Goal: Navigation & Orientation: Find specific page/section

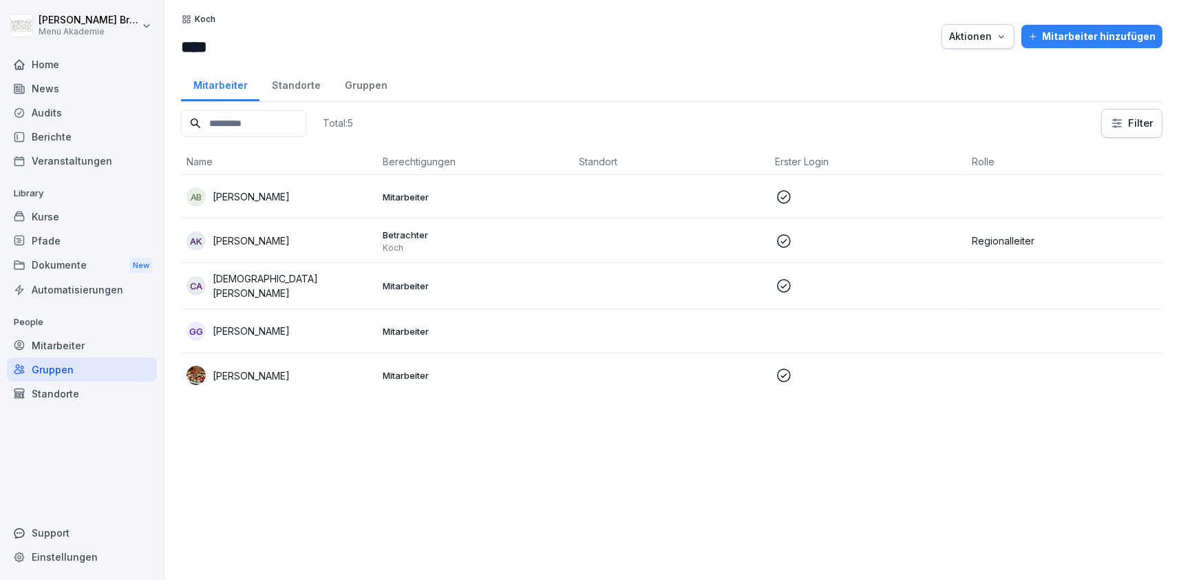
click at [33, 57] on div "Home" at bounding box center [82, 64] width 150 height 24
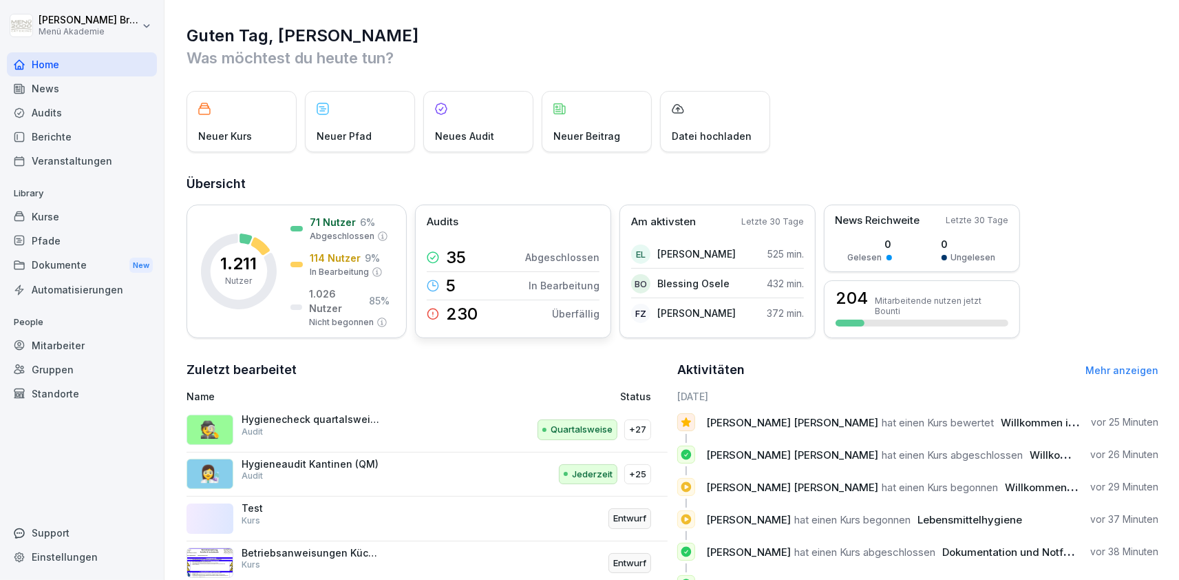
click at [444, 317] on div "230" at bounding box center [452, 313] width 51 height 19
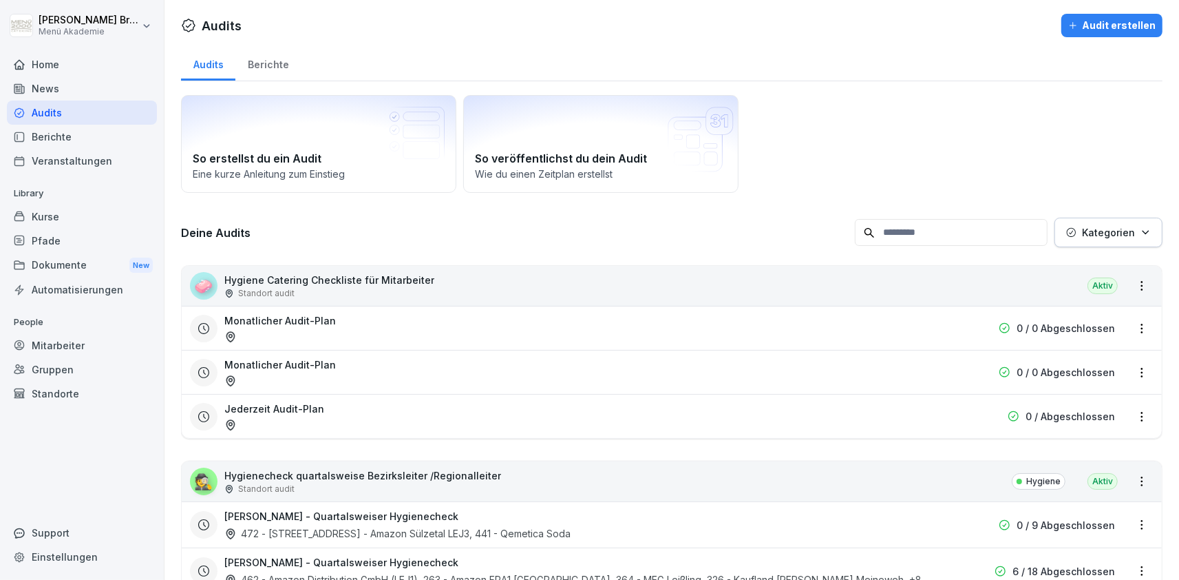
click at [430, 317] on div "Monatlicher Audit-Plan" at bounding box center [583, 328] width 719 height 30
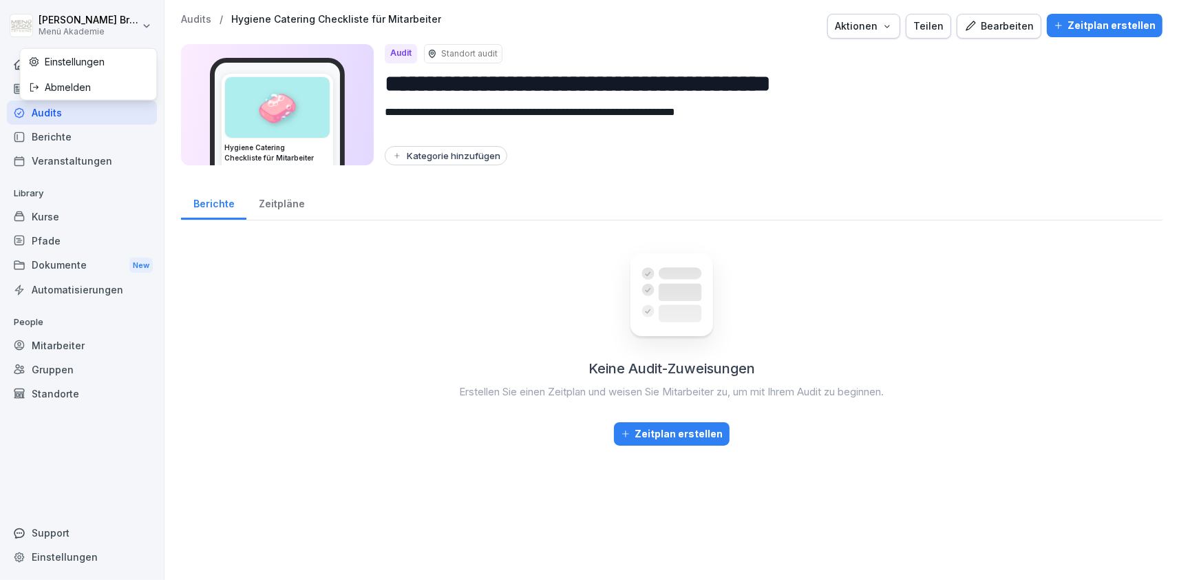
click at [28, 25] on html "**********" at bounding box center [589, 290] width 1179 height 580
click at [50, 125] on html "**********" at bounding box center [589, 290] width 1179 height 580
click at [43, 58] on div "Home" at bounding box center [82, 64] width 150 height 24
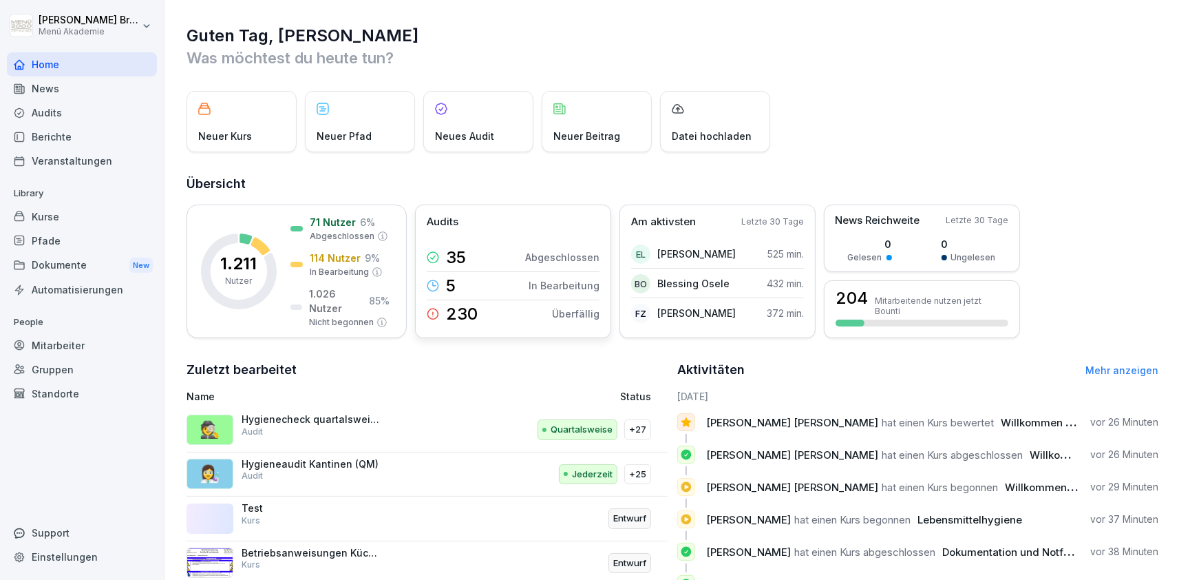
click at [430, 310] on icon at bounding box center [433, 314] width 12 height 12
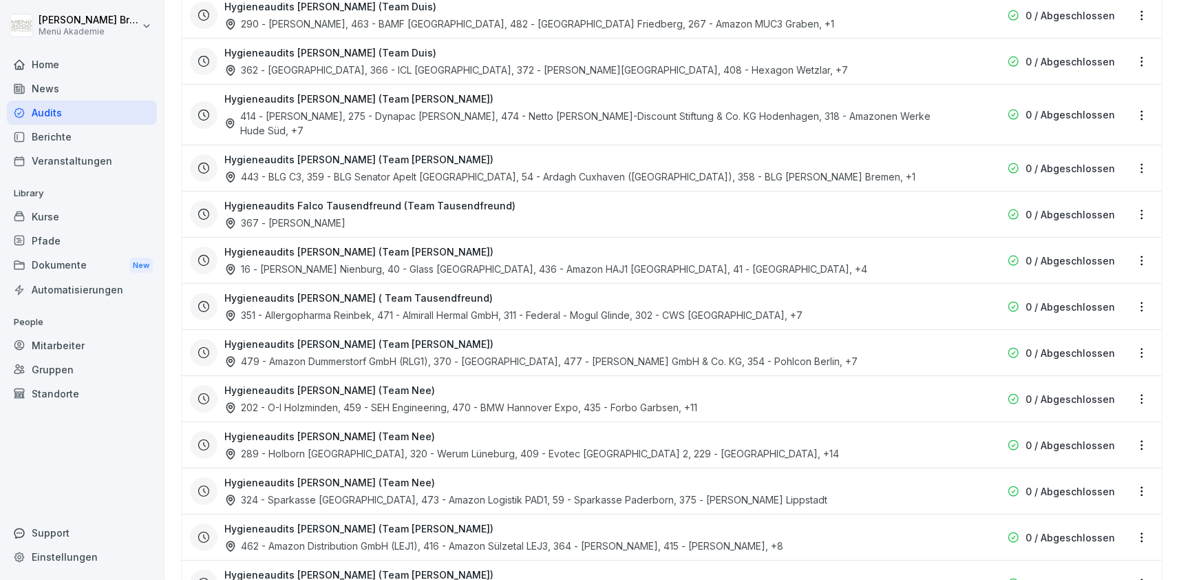
scroll to position [2274, 0]
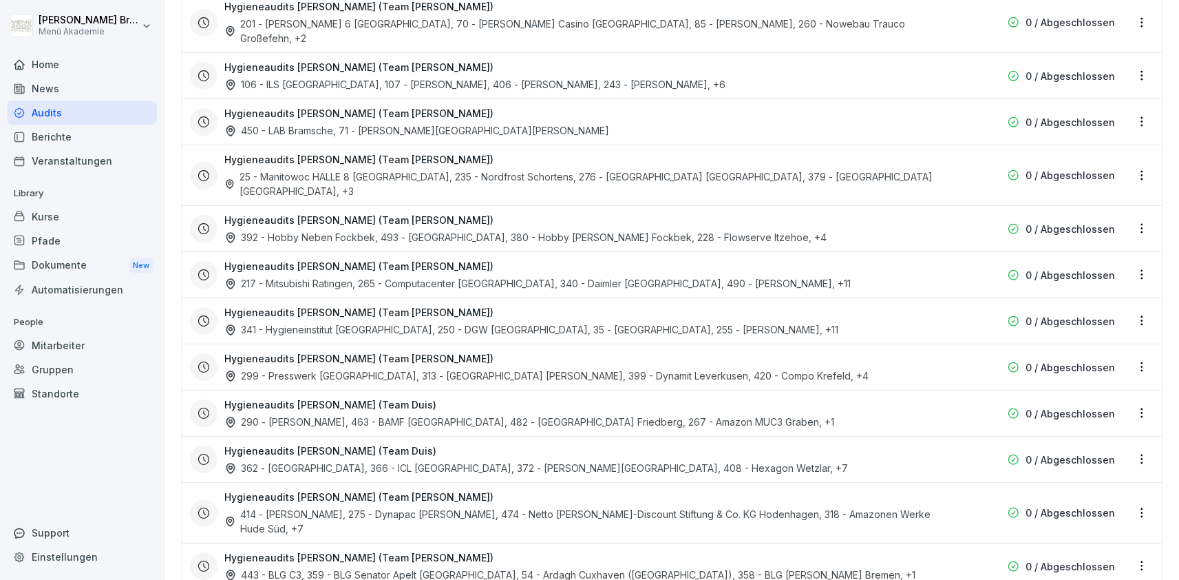
click at [81, 121] on div "Audits" at bounding box center [82, 113] width 150 height 24
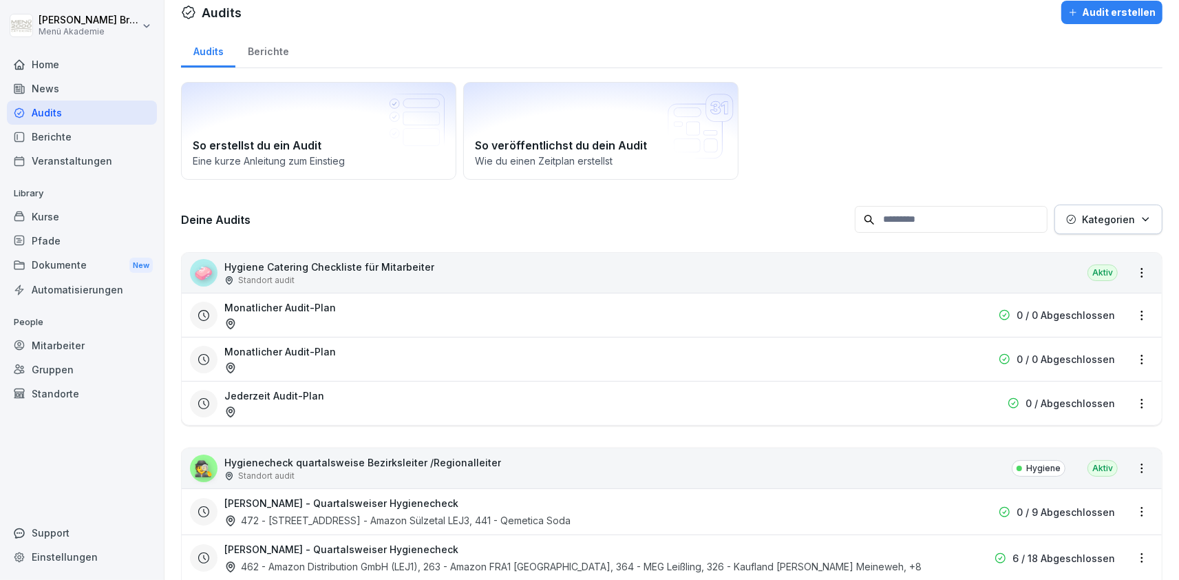
click at [72, 69] on div "Home" at bounding box center [82, 64] width 150 height 24
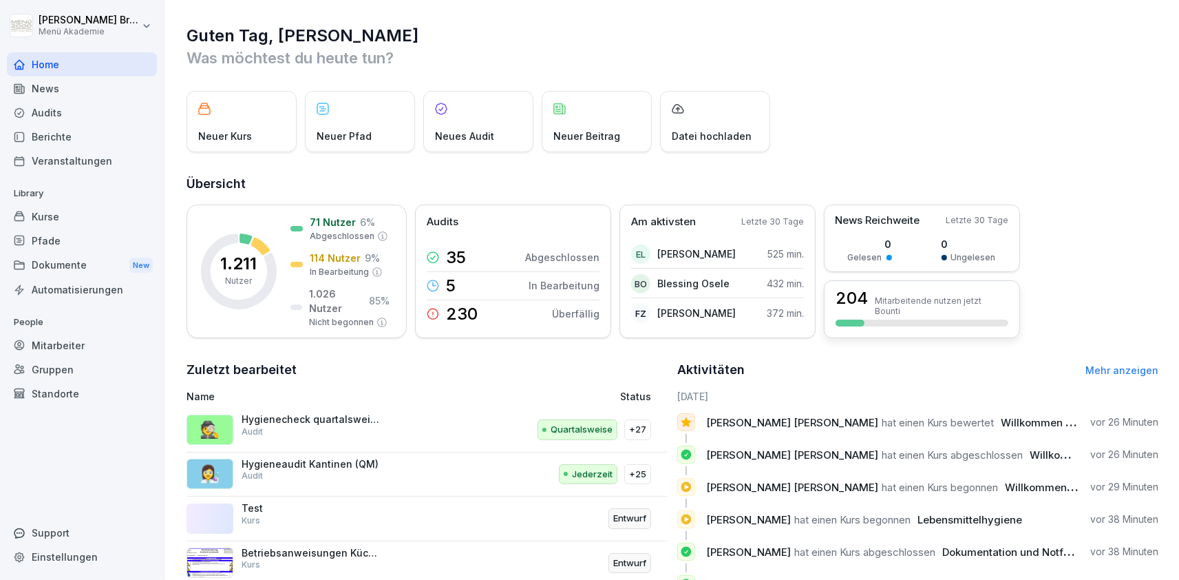
click at [981, 299] on p "Mitarbeitende nutzen jetzt Bounti" at bounding box center [942, 305] width 134 height 21
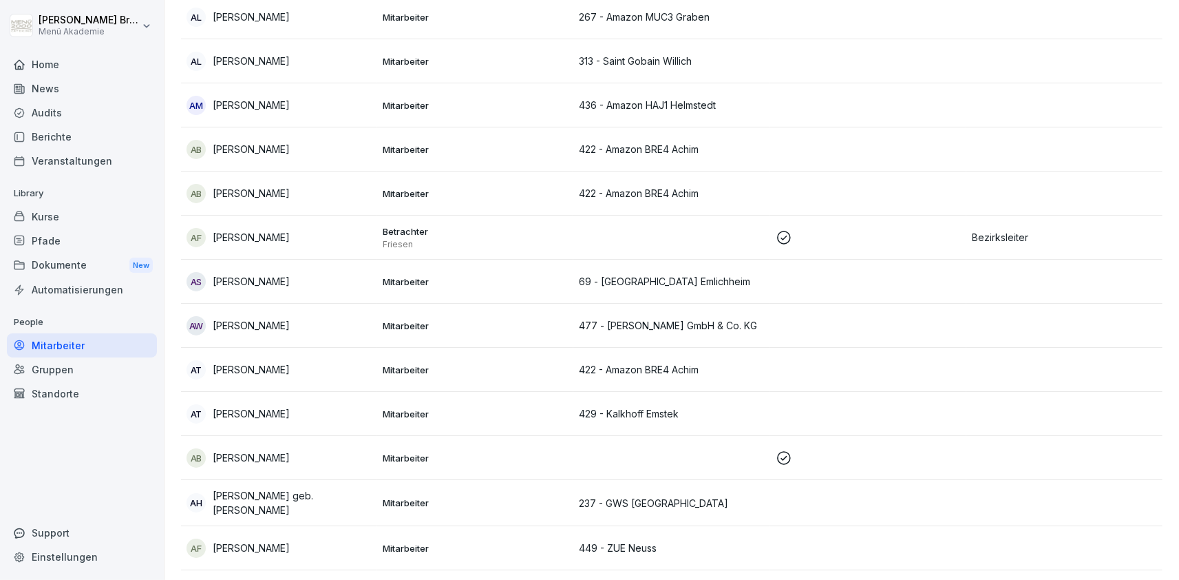
scroll to position [3737, 0]
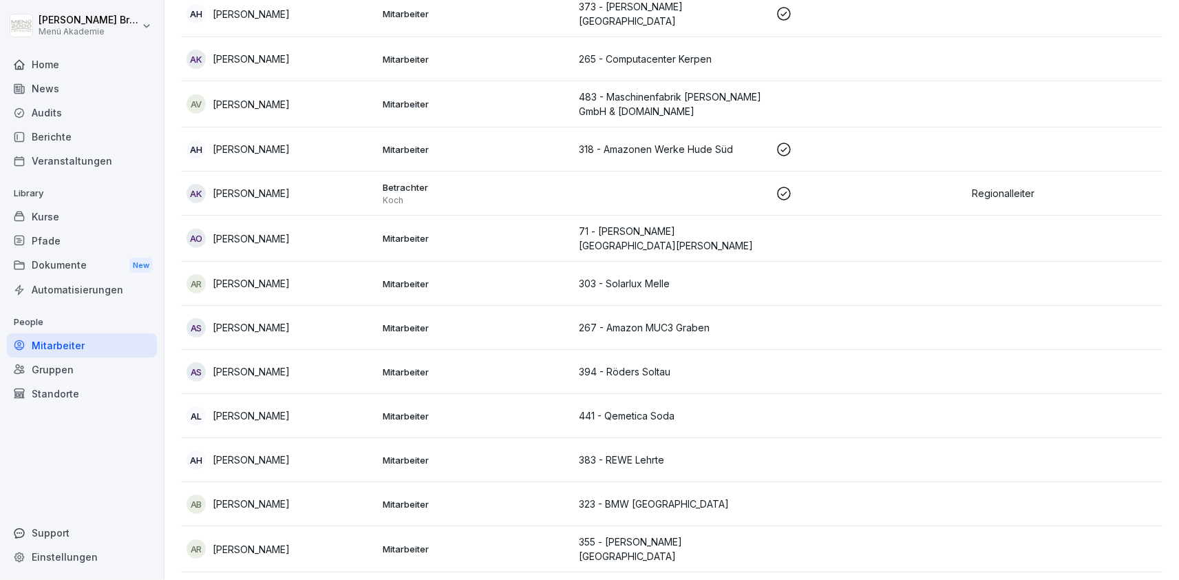
click at [95, 65] on div "Home" at bounding box center [82, 64] width 150 height 24
